Goal: Check status

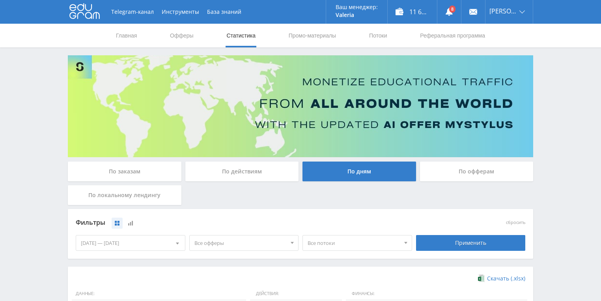
scroll to position [215, 0]
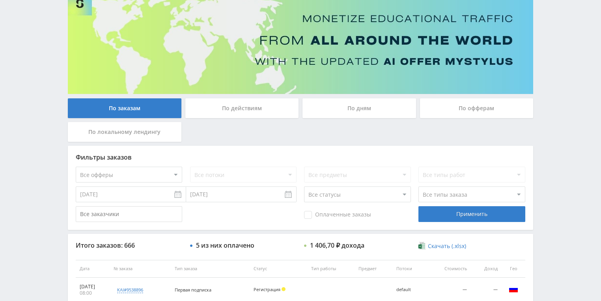
click at [229, 110] on div "По действиям" at bounding box center [243, 108] width 114 height 20
click at [0, 0] on input "По действиям" at bounding box center [0, 0] width 0 height 0
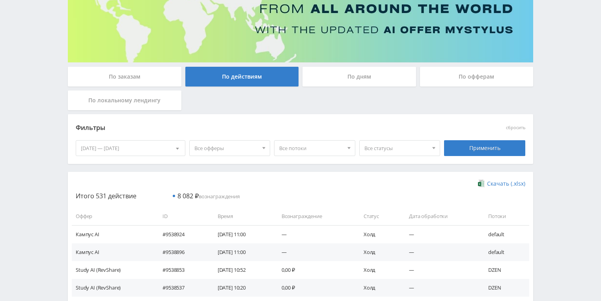
click at [356, 73] on div "По дням" at bounding box center [360, 77] width 114 height 20
click at [0, 0] on input "По дням" at bounding box center [0, 0] width 0 height 0
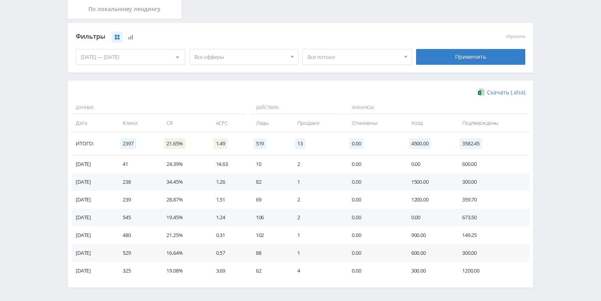
scroll to position [189, 0]
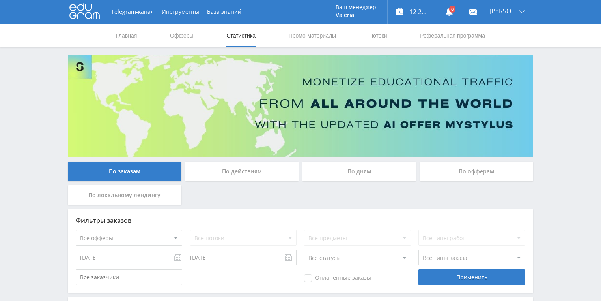
scroll to position [63, 0]
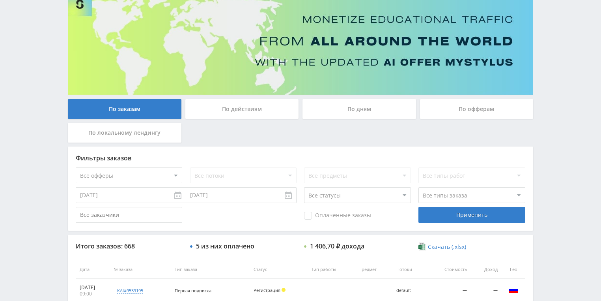
scroll to position [126, 0]
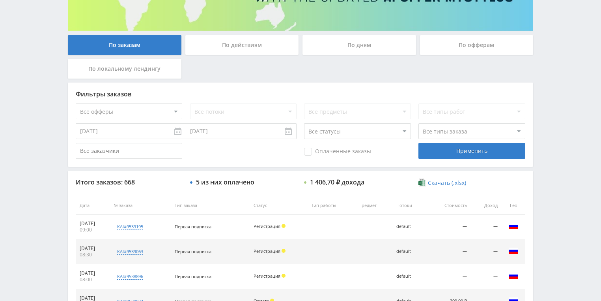
click at [234, 47] on div "По действиям" at bounding box center [243, 45] width 114 height 20
click at [0, 0] on input "По действиям" at bounding box center [0, 0] width 0 height 0
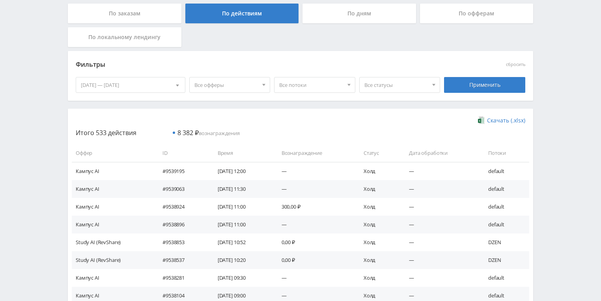
click at [344, 11] on div "По дням" at bounding box center [360, 14] width 114 height 20
click at [0, 0] on input "По дням" at bounding box center [0, 0] width 0 height 0
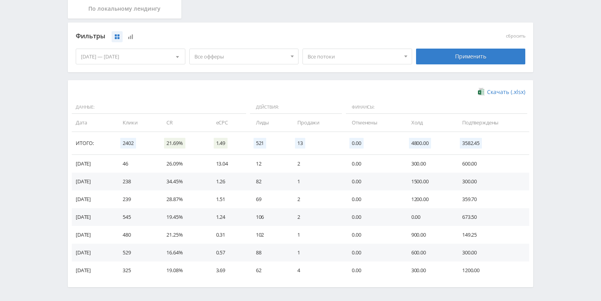
scroll to position [215, 0]
